Goal: Transaction & Acquisition: Book appointment/travel/reservation

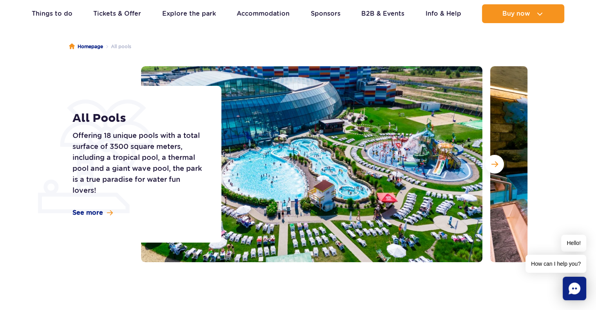
scroll to position [58, 0]
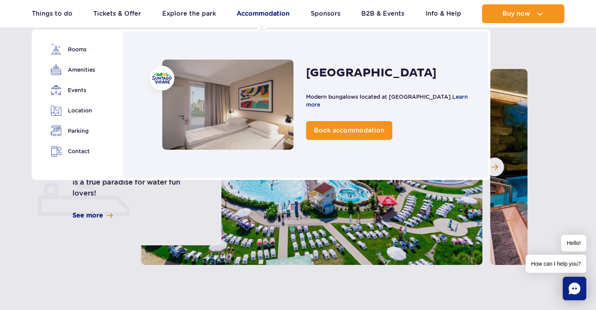
click at [269, 15] on link "Accommodation" at bounding box center [262, 13] width 53 height 19
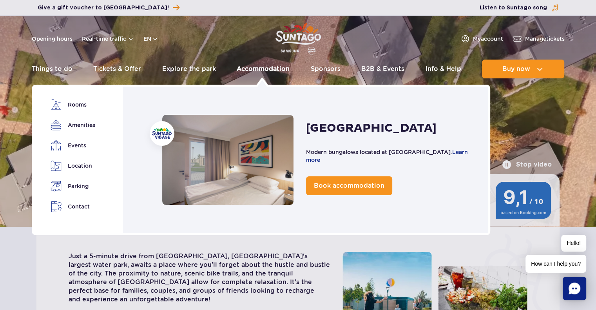
click at [247, 67] on link "Accommodation" at bounding box center [262, 69] width 53 height 19
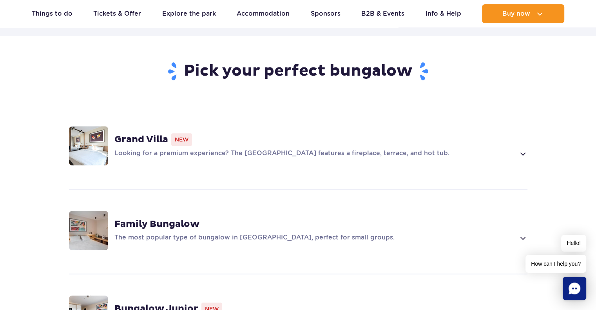
scroll to position [504, 0]
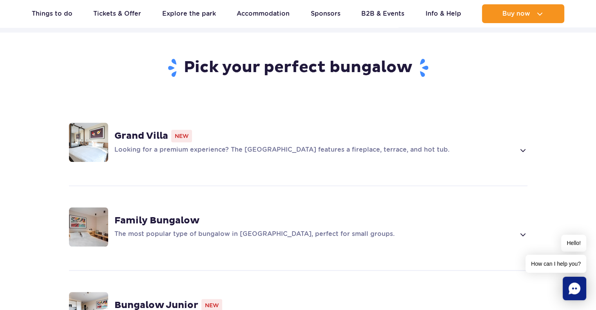
click at [135, 130] on strong "Grand Villa" at bounding box center [141, 136] width 54 height 12
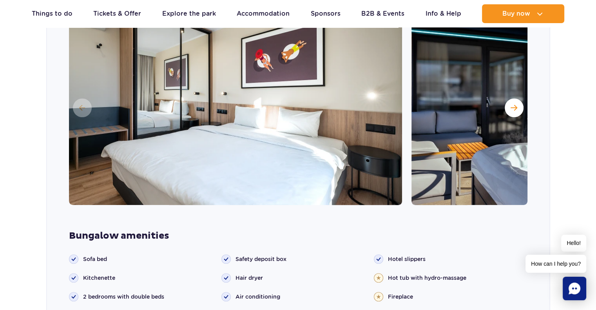
scroll to position [691, 0]
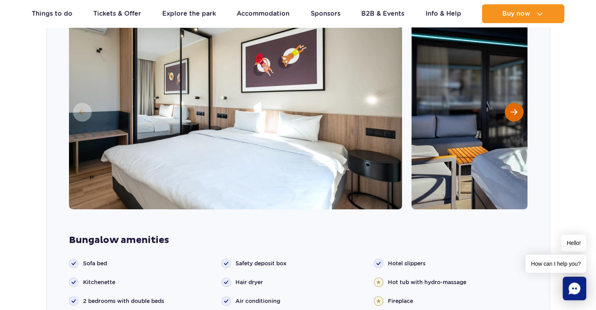
click at [513, 108] on span "Next slide" at bounding box center [513, 111] width 7 height 7
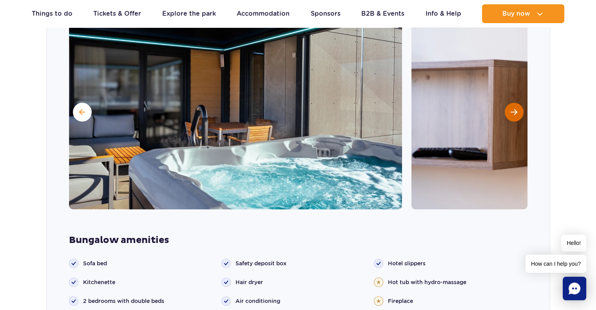
click at [513, 108] on span "Next slide" at bounding box center [513, 111] width 7 height 7
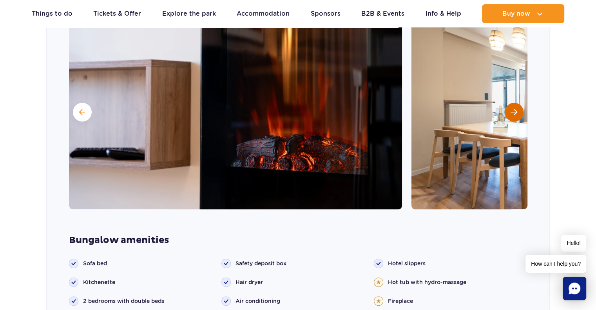
click at [513, 108] on span "Next slide" at bounding box center [513, 111] width 7 height 7
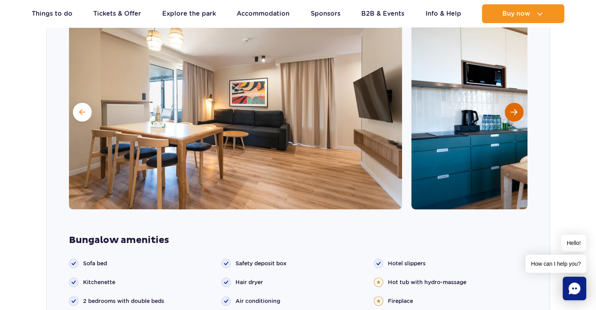
click at [513, 108] on span "Next slide" at bounding box center [513, 111] width 7 height 7
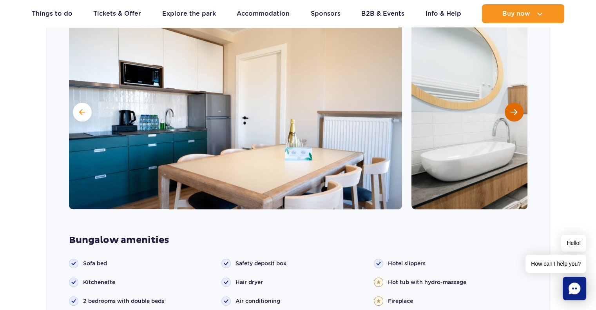
click at [513, 108] on span "Next slide" at bounding box center [513, 111] width 7 height 7
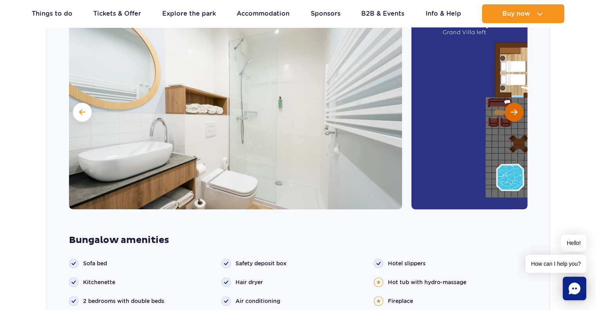
click at [513, 108] on span "Next slide" at bounding box center [513, 111] width 7 height 7
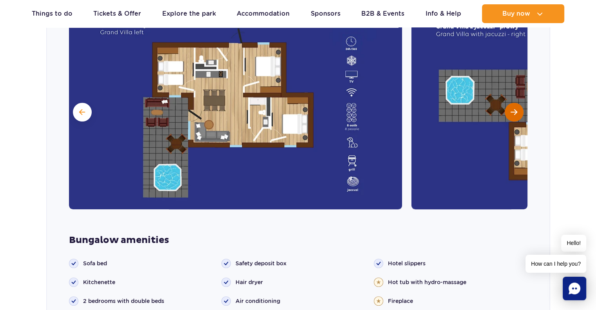
click at [513, 108] on span "Next slide" at bounding box center [513, 111] width 7 height 7
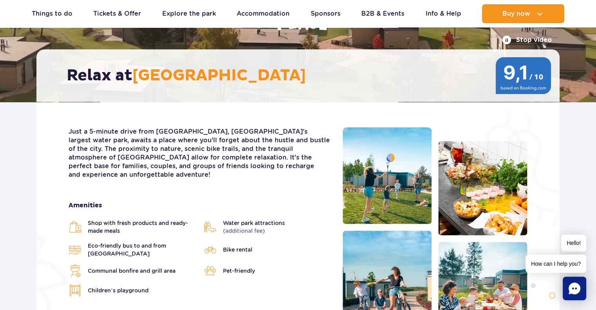
scroll to position [0, 0]
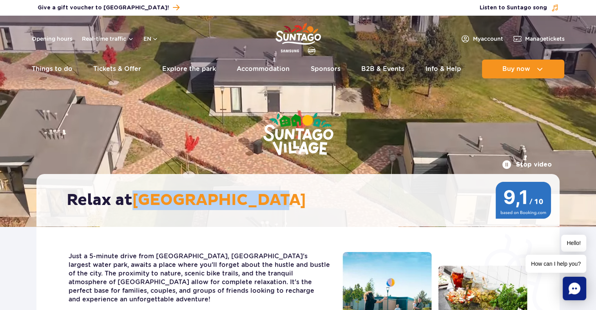
drag, startPoint x: 292, startPoint y: 202, endPoint x: 138, endPoint y: 197, distance: 154.3
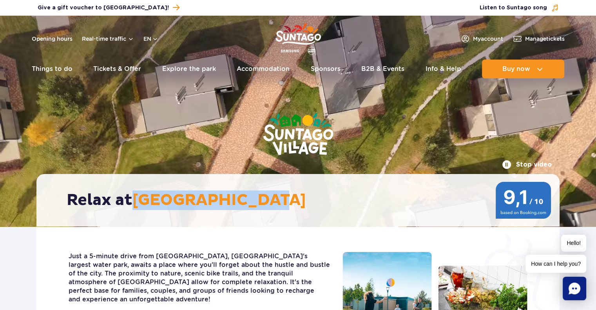
click at [138, 197] on h2 "Relax at Suntago Village" at bounding box center [302, 200] width 470 height 20
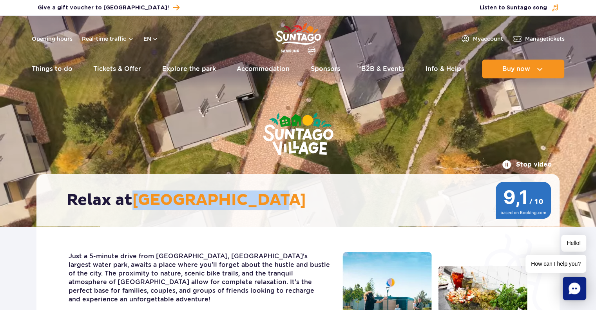
copy span "[GEOGRAPHIC_DATA]"
